Goal: Information Seeking & Learning: Learn about a topic

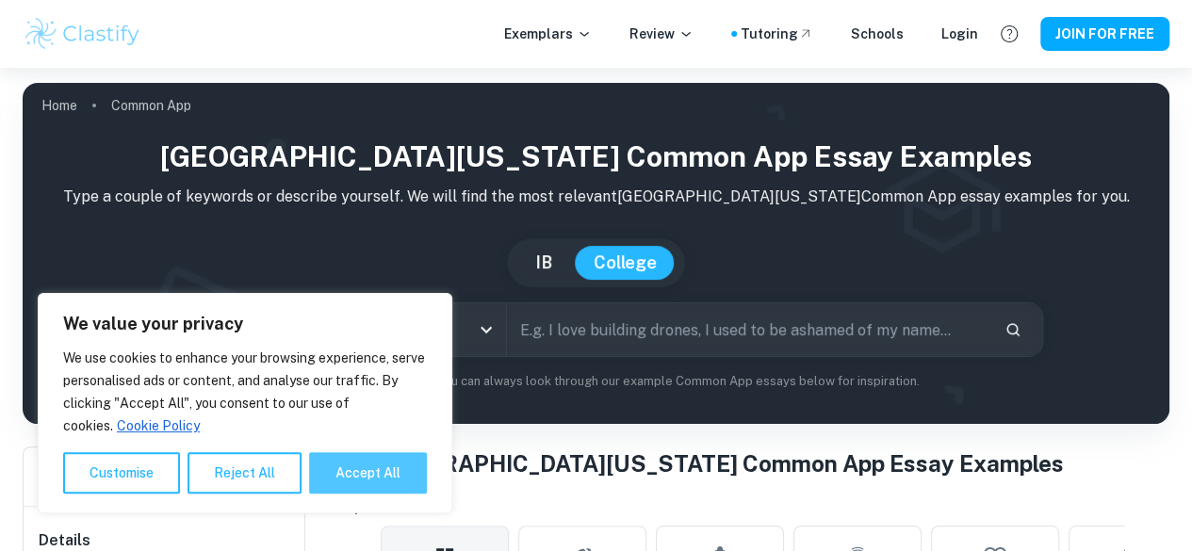
click at [394, 462] on button "Accept All" at bounding box center [368, 472] width 118 height 41
checkbox input "true"
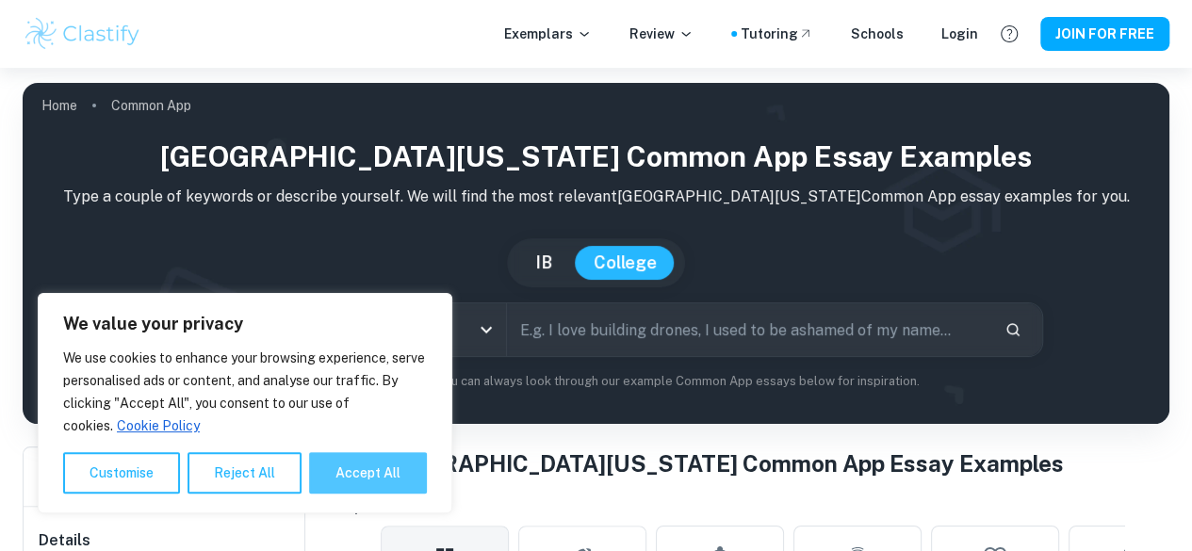
checkbox input "true"
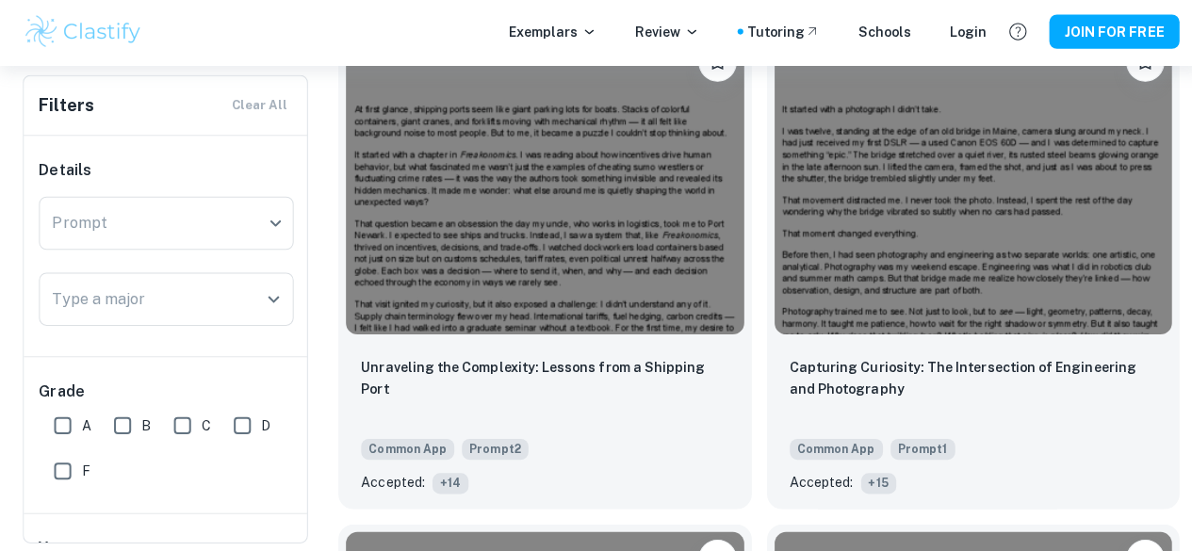
scroll to position [3566, 0]
